Goal: Register for event/course

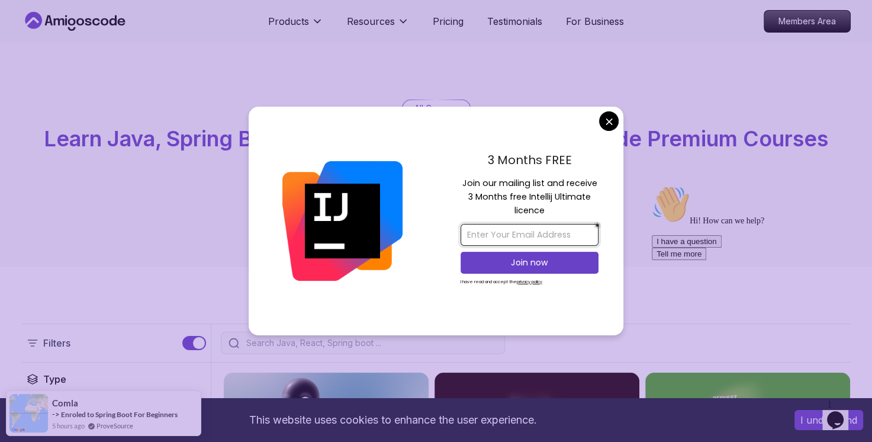
click at [567, 239] on input "email" at bounding box center [530, 235] width 138 height 22
type input "krishmurali368@gmail.com"
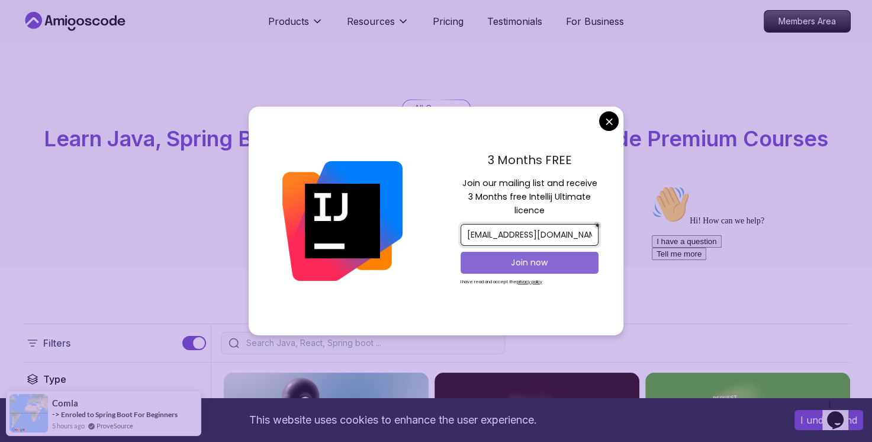
click at [540, 266] on p "Join now" at bounding box center [530, 262] width 112 height 12
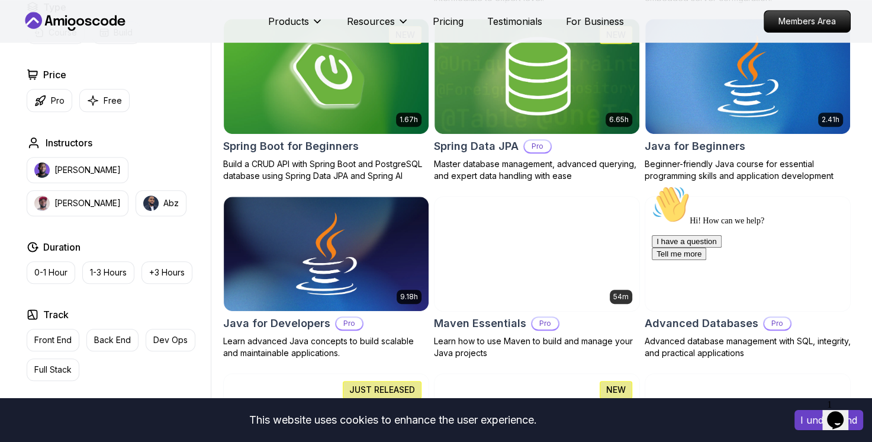
scroll to position [548, 0]
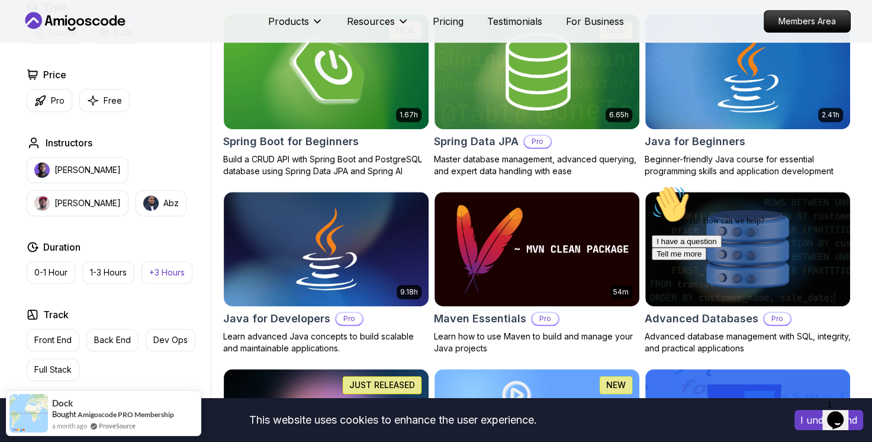
click at [181, 272] on p "+3 Hours" at bounding box center [167, 272] width 36 height 12
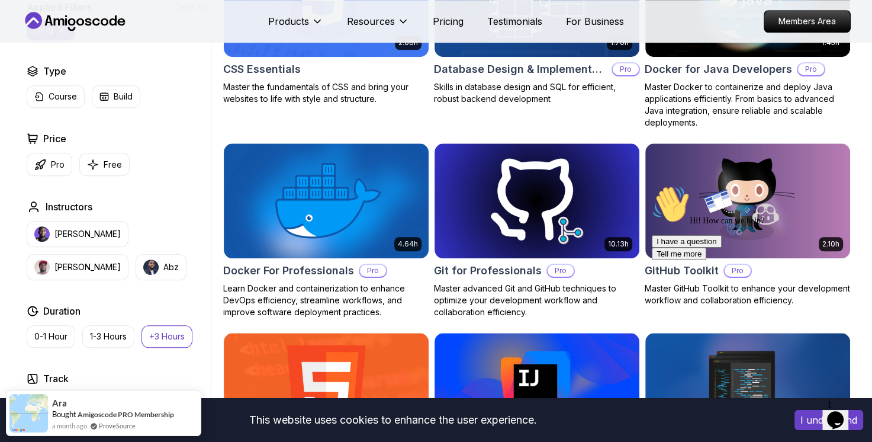
scroll to position [990, 0]
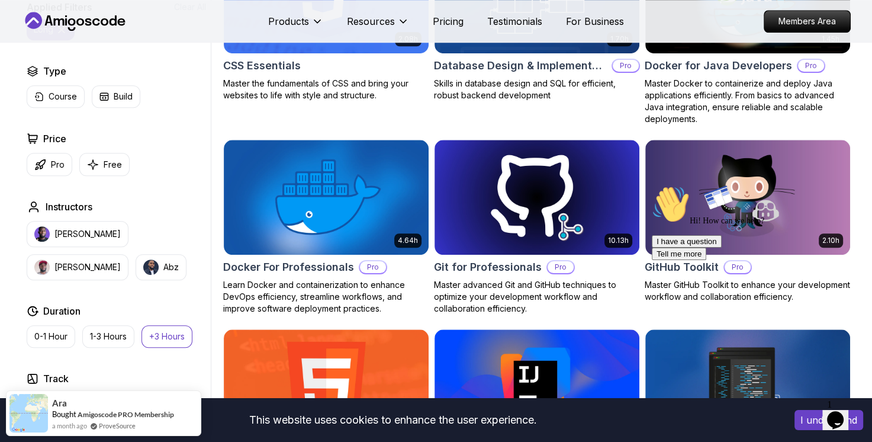
click at [175, 330] on p "+3 Hours" at bounding box center [167, 336] width 36 height 12
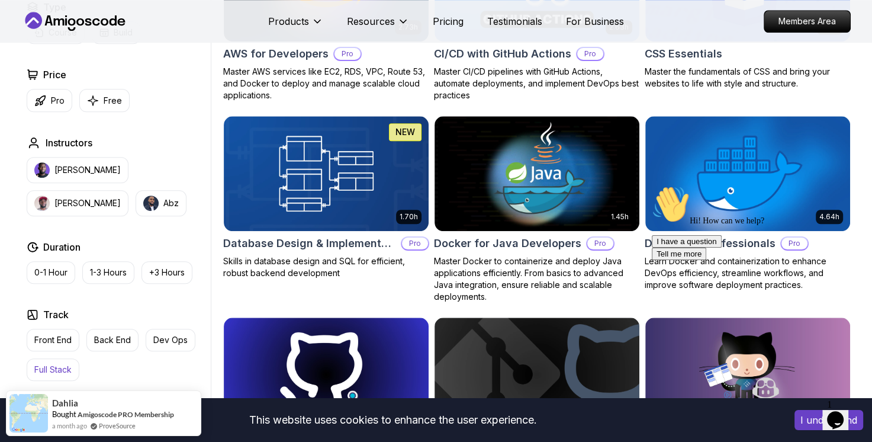
click at [46, 364] on p "Full Stack" at bounding box center [52, 370] width 37 height 12
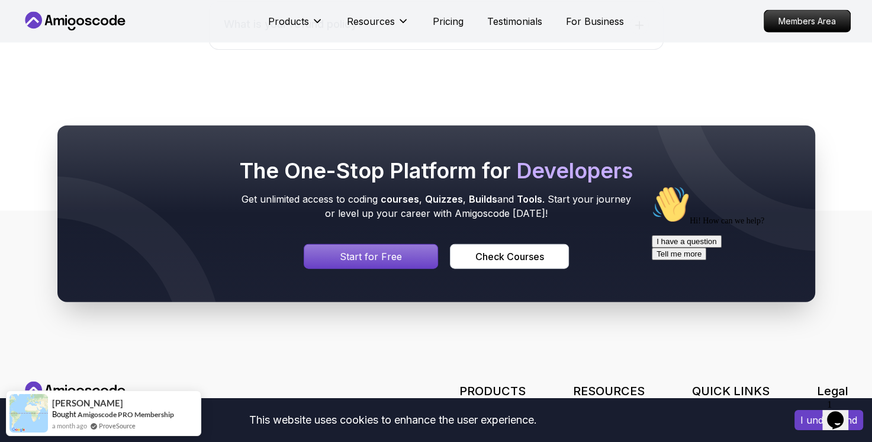
scroll to position [2698, 0]
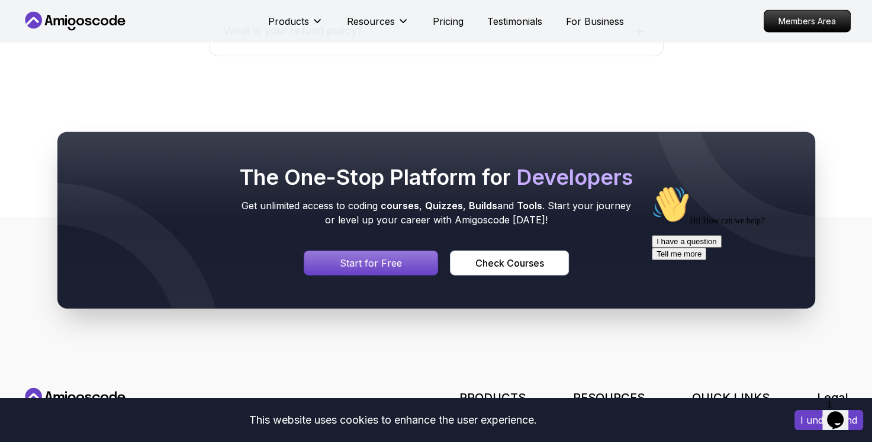
click at [336, 260] on div "Signin page" at bounding box center [371, 263] width 134 height 24
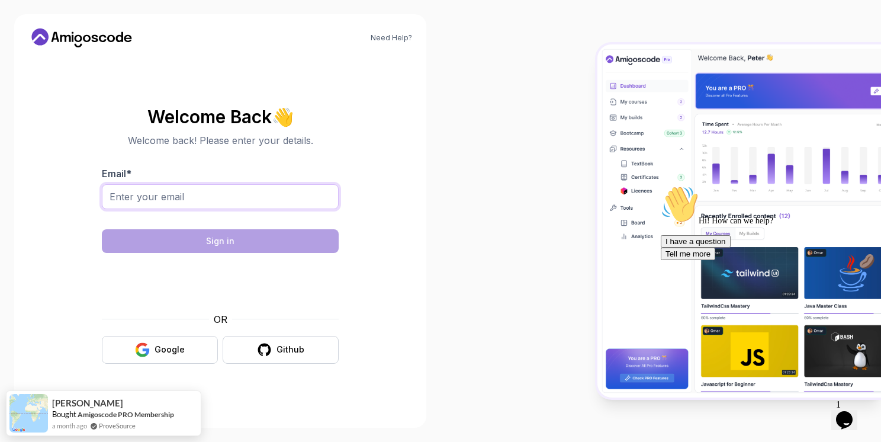
click at [258, 193] on input "Email *" at bounding box center [220, 196] width 237 height 25
type input "krishmurali368@gmail.com"
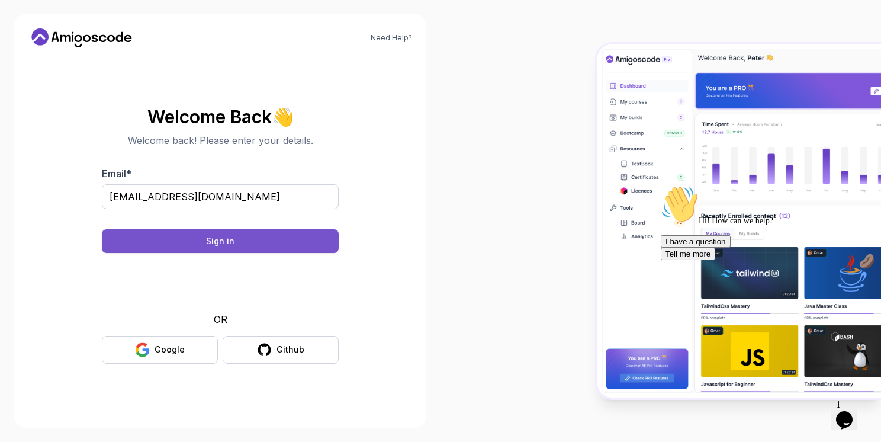
click at [261, 245] on button "Sign in" at bounding box center [220, 241] width 237 height 24
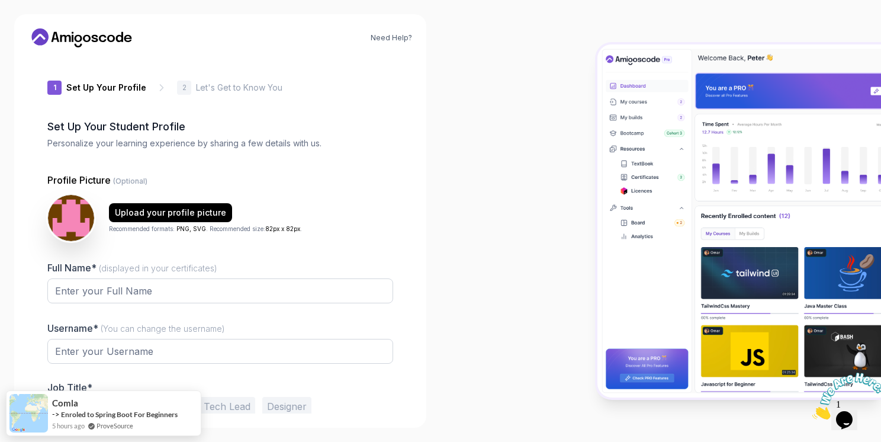
type input "proudhawkf5692"
click at [277, 291] on input "Full Name* (displayed in your certificates)" at bounding box center [220, 290] width 346 height 25
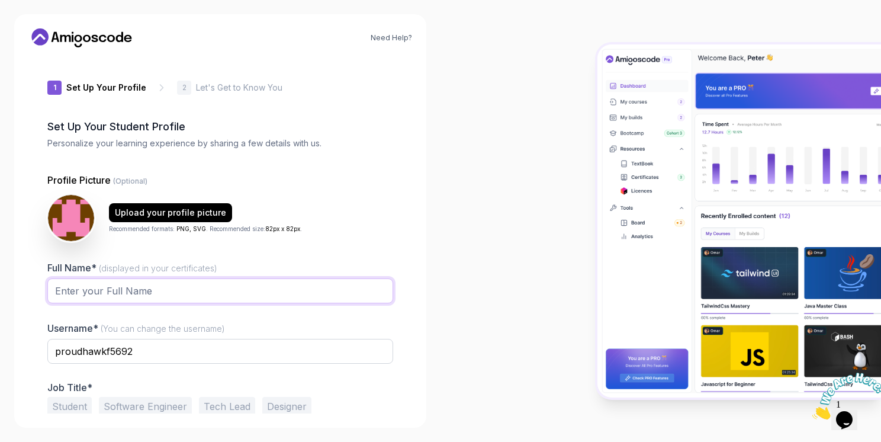
type input "YETI [PERSON_NAME]"
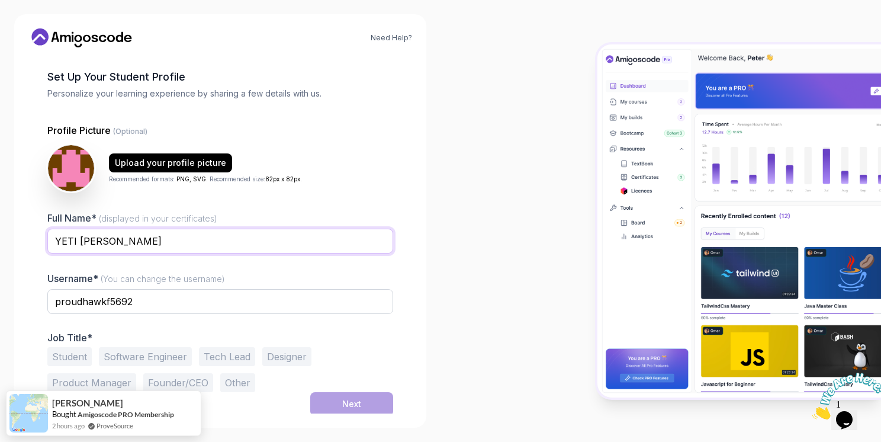
scroll to position [52, 0]
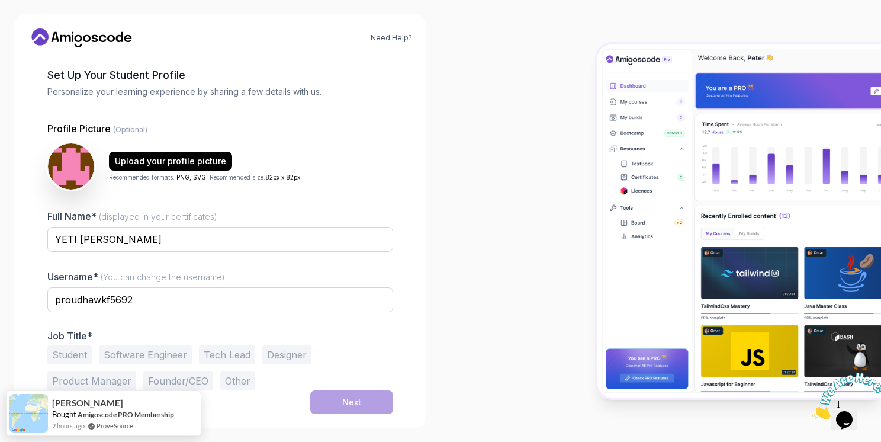
click at [75, 349] on button "Student" at bounding box center [69, 354] width 44 height 19
click at [336, 403] on button "Next" at bounding box center [351, 402] width 83 height 24
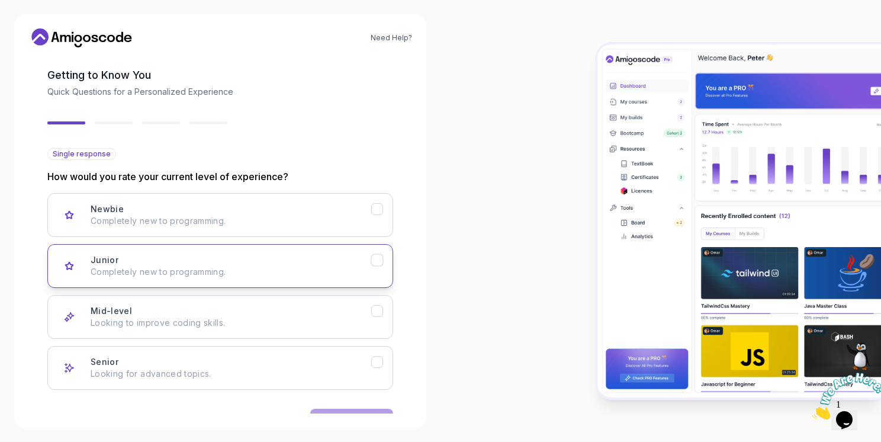
click at [281, 256] on div "Junior Completely new to programming." at bounding box center [231, 266] width 281 height 24
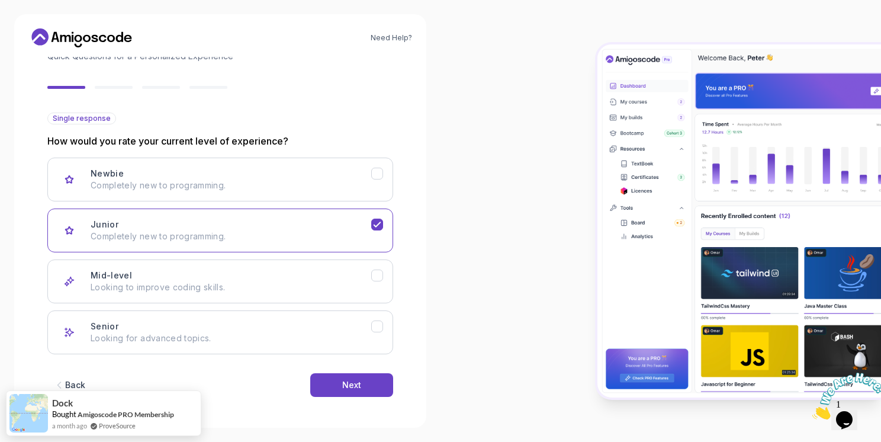
scroll to position [88, 0]
click at [351, 373] on button "Next" at bounding box center [351, 384] width 83 height 24
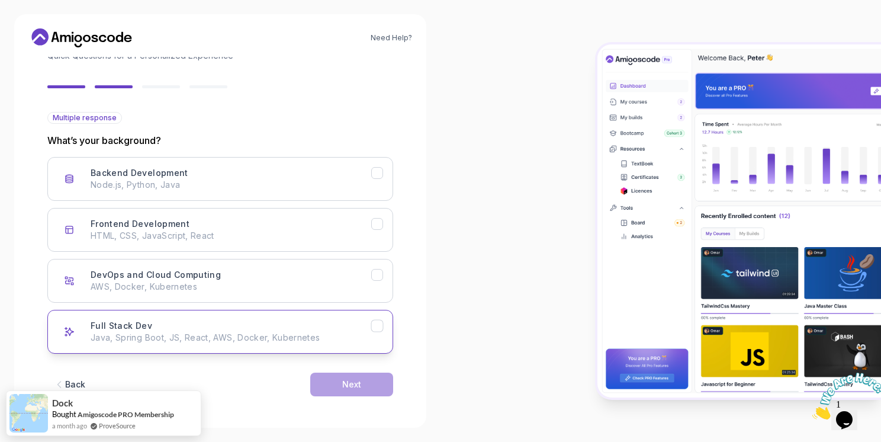
click at [255, 333] on p "Java, Spring Boot, JS, React, AWS, Docker, Kubernetes" at bounding box center [231, 338] width 281 height 12
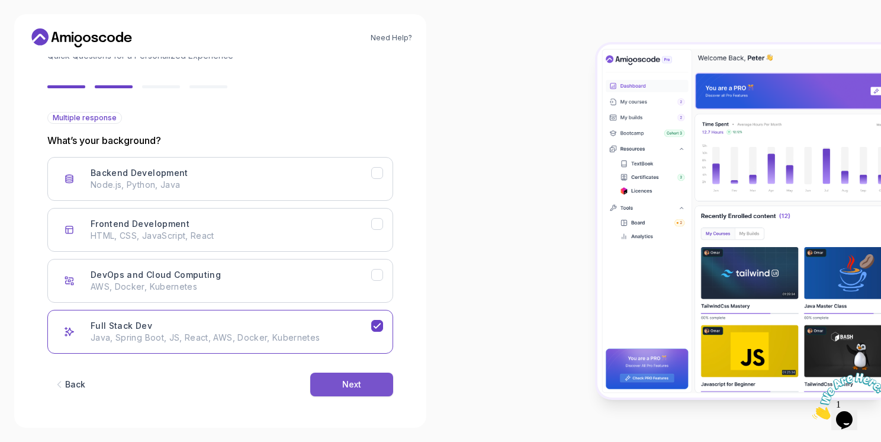
click at [347, 374] on button "Next" at bounding box center [351, 384] width 83 height 24
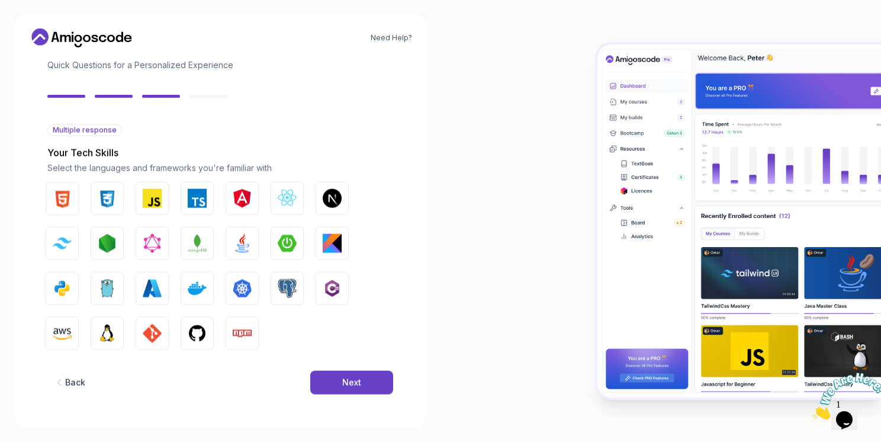
scroll to position [75, 0]
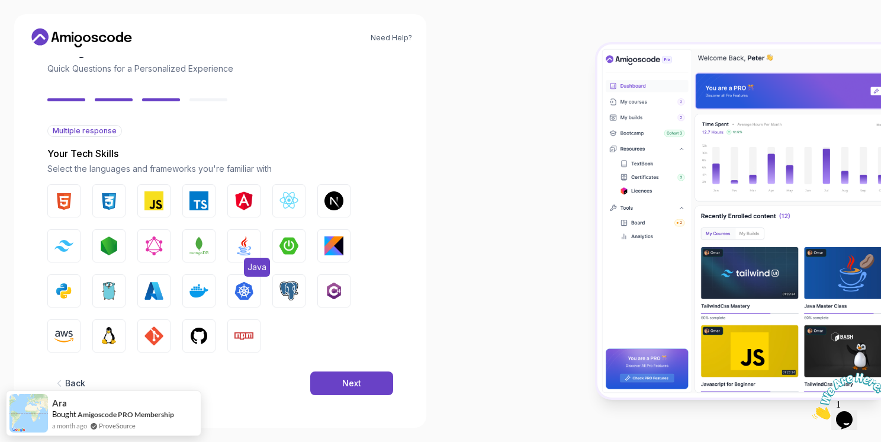
click at [233, 252] on button "Java" at bounding box center [243, 245] width 33 height 33
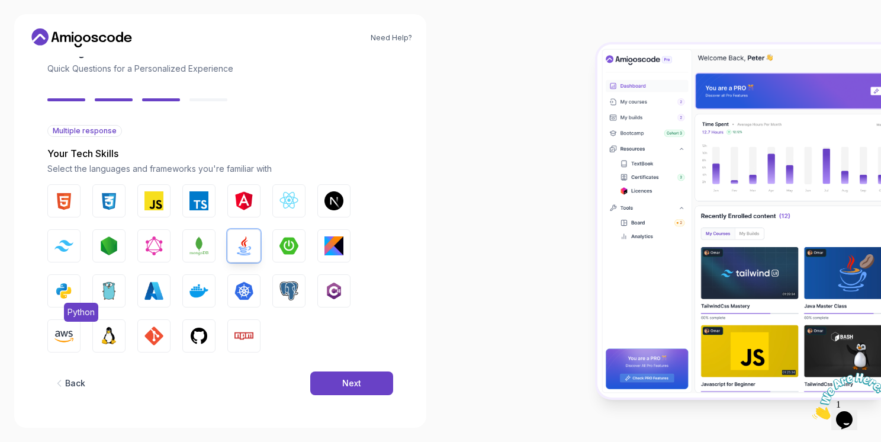
click at [69, 297] on img "button" at bounding box center [63, 290] width 19 height 19
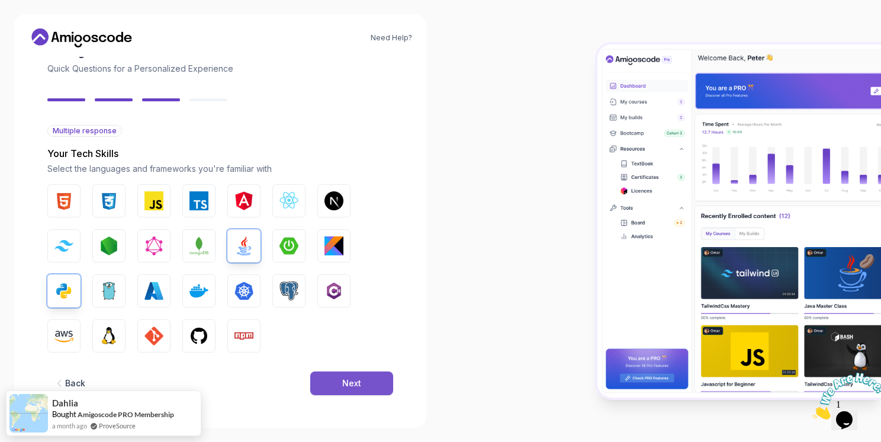
click at [333, 378] on button "Next" at bounding box center [351, 383] width 83 height 24
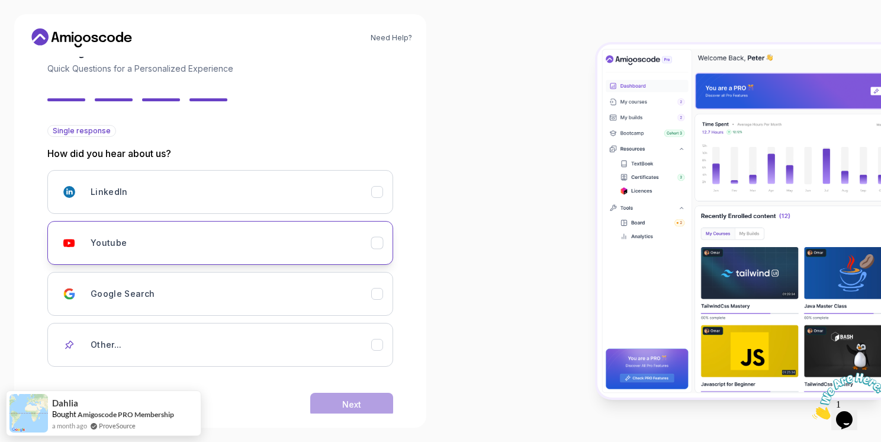
click at [287, 231] on div "Youtube" at bounding box center [231, 243] width 281 height 24
click at [353, 396] on button "Next" at bounding box center [351, 405] width 83 height 24
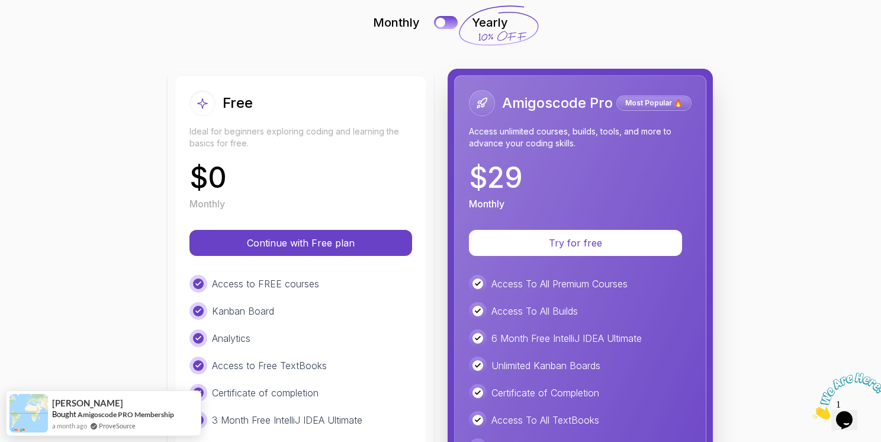
scroll to position [78, 0]
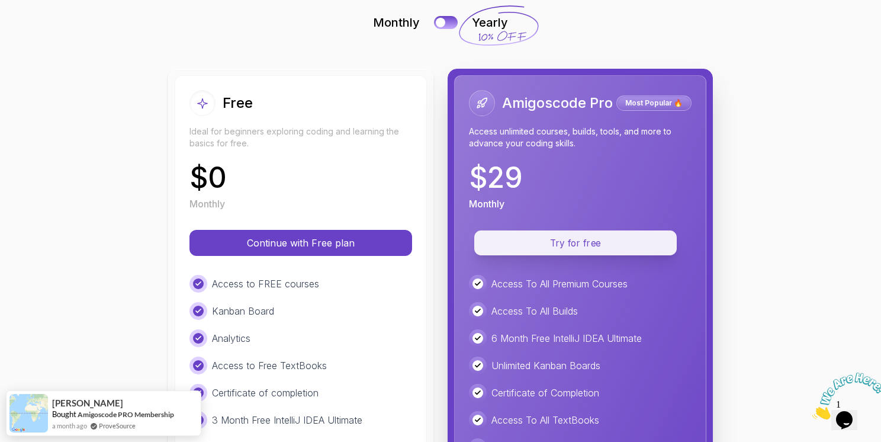
click at [502, 238] on p "Try for free" at bounding box center [575, 243] width 175 height 14
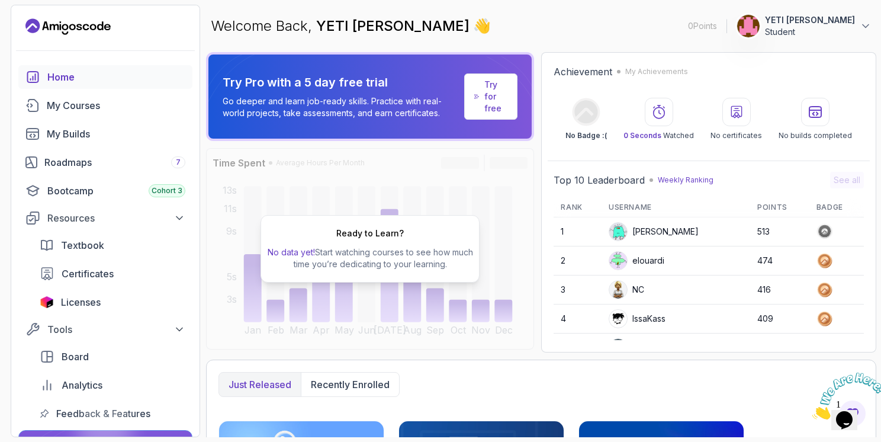
click at [365, 162] on div "Ready to Learn? No data yet! Start watching courses to see how much time you’re…" at bounding box center [370, 248] width 328 height 201
click at [385, 258] on p "No data yet! Start watching courses to see how much time you’re dedicating to y…" at bounding box center [370, 258] width 208 height 24
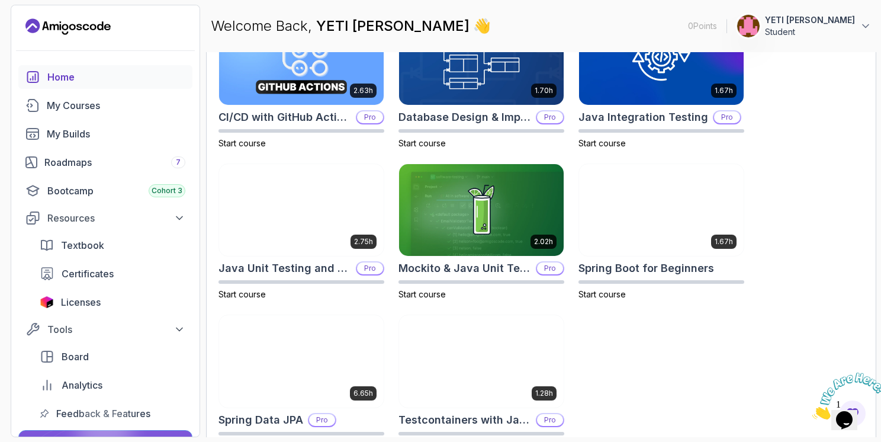
scroll to position [434, 0]
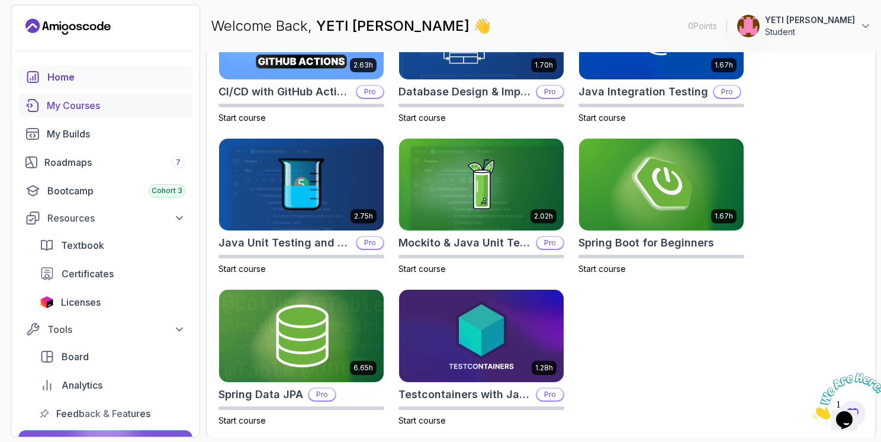
click at [120, 105] on div "My Courses" at bounding box center [116, 105] width 139 height 14
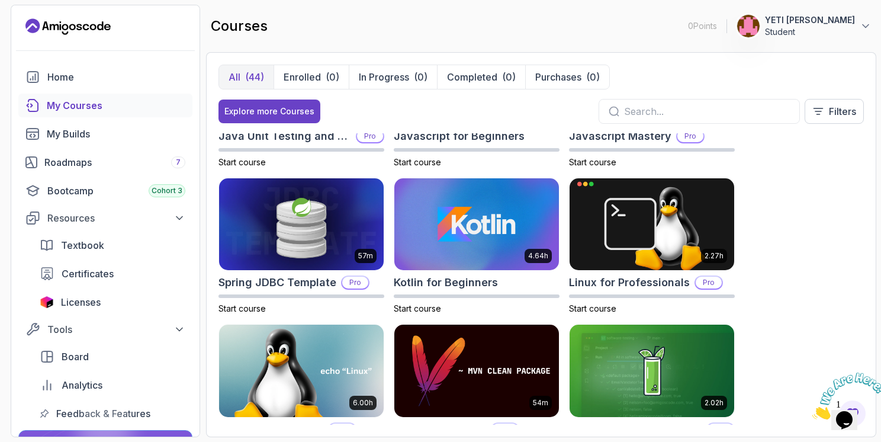
scroll to position [1275, 0]
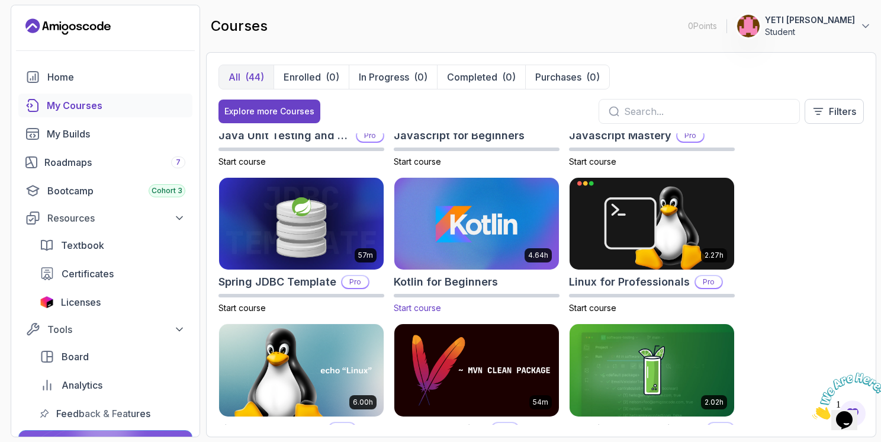
click at [445, 185] on img at bounding box center [476, 223] width 173 height 97
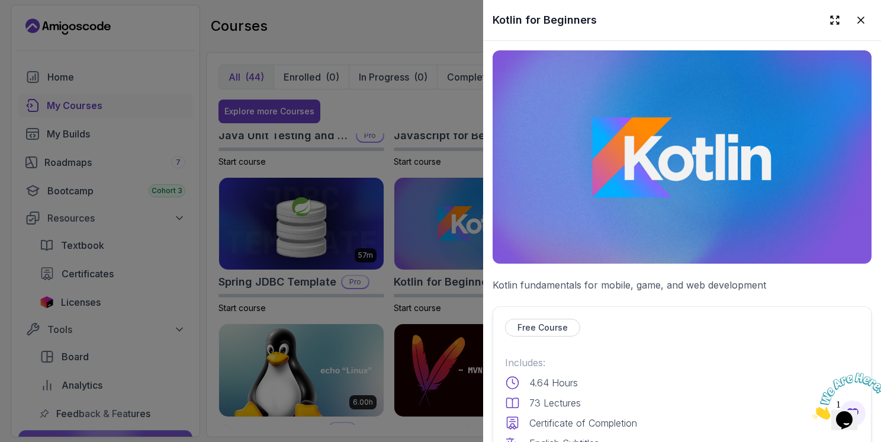
click at [282, 202] on div at bounding box center [440, 221] width 881 height 442
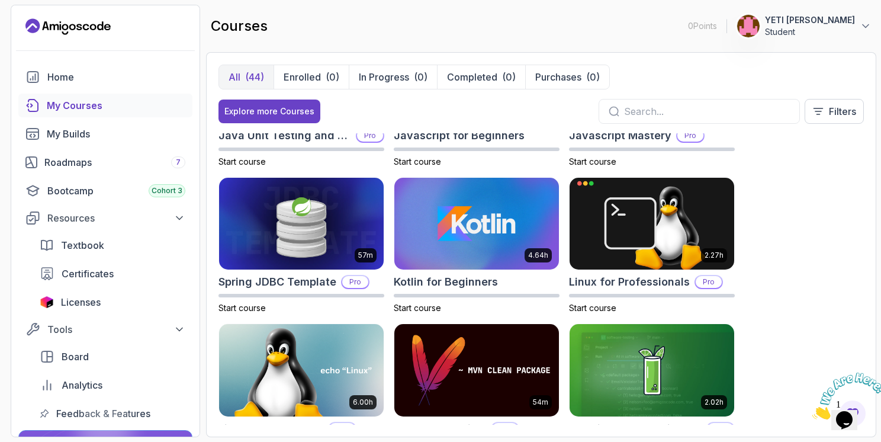
click at [282, 202] on img at bounding box center [301, 224] width 165 height 92
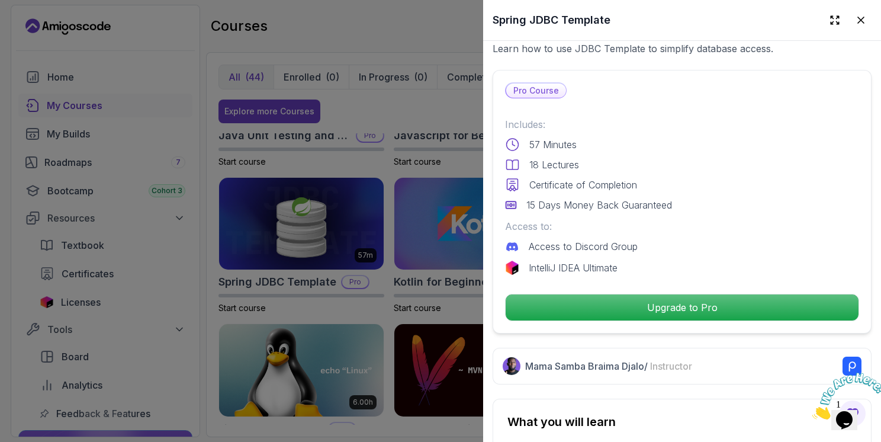
scroll to position [249, 0]
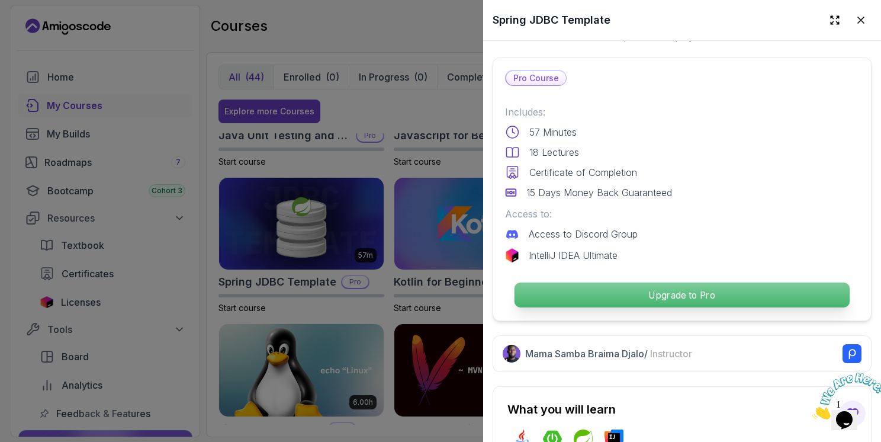
click at [568, 298] on p "Upgrade to Pro" at bounding box center [682, 294] width 335 height 25
